Goal: Transaction & Acquisition: Purchase product/service

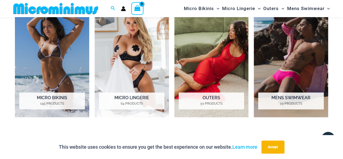
scroll to position [403, 0]
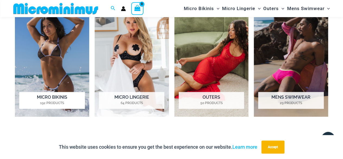
click at [61, 95] on h2 "Micro Bikinis 192 Products" at bounding box center [51, 100] width 65 height 17
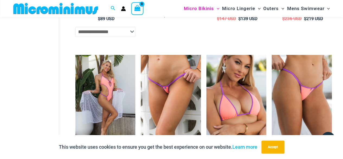
scroll to position [1081, 0]
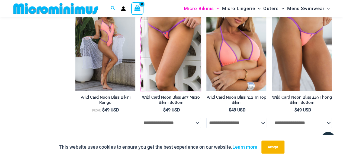
click at [141, 1] on img at bounding box center [141, 1] width 0 height 0
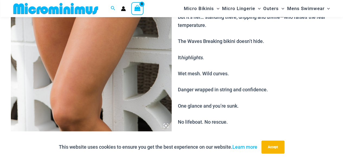
scroll to position [158, 0]
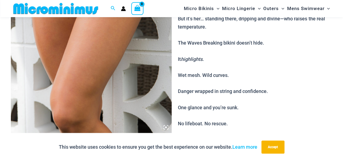
click at [88, 60] on img at bounding box center [91, 12] width 161 height 241
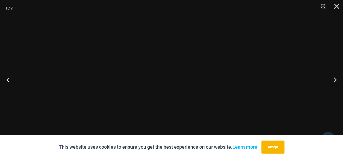
click at [88, 60] on div at bounding box center [171, 79] width 343 height 159
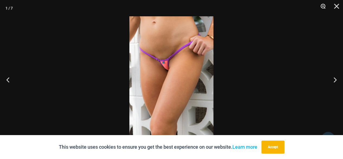
click at [322, 4] on button "Zoom" at bounding box center [321, 8] width 14 height 16
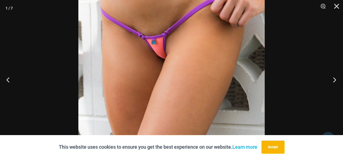
click at [335, 79] on button "Next" at bounding box center [333, 79] width 20 height 27
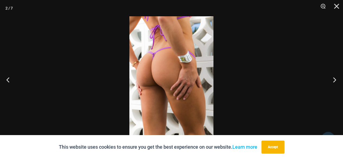
click at [335, 79] on button "Next" at bounding box center [333, 79] width 20 height 27
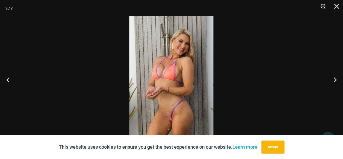
click at [320, 4] on button "Zoom" at bounding box center [321, 8] width 14 height 16
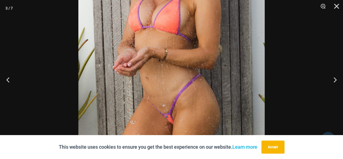
click at [193, 52] on img at bounding box center [171, 31] width 186 height 279
click at [333, 79] on button "Next" at bounding box center [333, 79] width 20 height 27
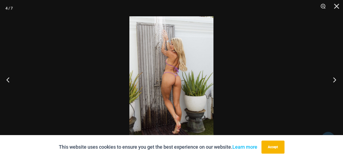
click at [333, 79] on button "Next" at bounding box center [333, 79] width 20 height 27
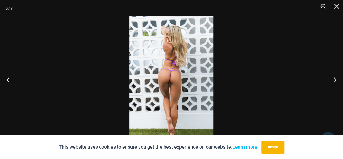
click at [321, 4] on button "Zoom" at bounding box center [321, 8] width 14 height 16
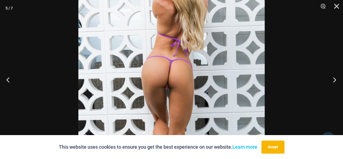
click at [333, 81] on button "Next" at bounding box center [333, 79] width 20 height 27
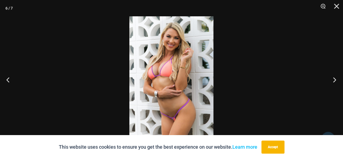
click at [333, 81] on button "Next" at bounding box center [333, 79] width 20 height 27
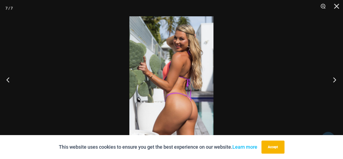
click at [333, 81] on button "Next" at bounding box center [333, 79] width 20 height 27
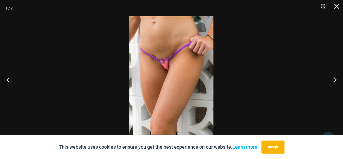
click at [323, 2] on button "Zoom" at bounding box center [321, 8] width 14 height 16
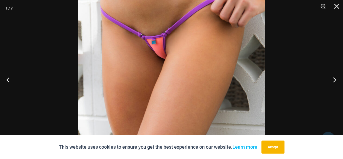
click at [332, 82] on button "Next" at bounding box center [333, 79] width 20 height 27
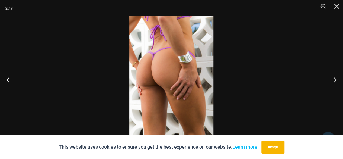
click at [314, 72] on div at bounding box center [171, 79] width 343 height 159
